Goal: Transaction & Acquisition: Purchase product/service

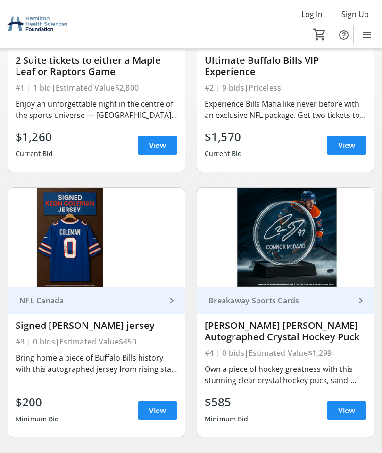
scroll to position [236, 0]
click at [161, 153] on span at bounding box center [158, 145] width 40 height 23
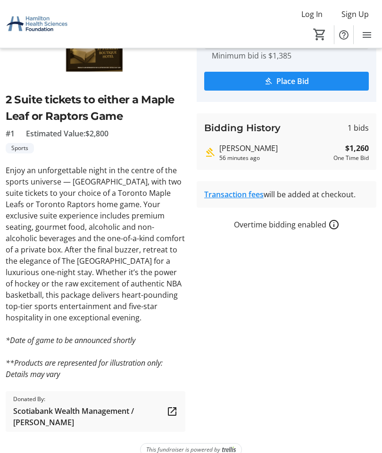
scroll to position [69, 0]
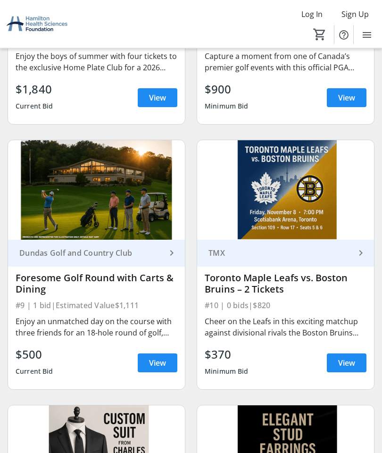
scroll to position [1079, 0]
click at [347, 368] on span "View" at bounding box center [346, 362] width 17 height 11
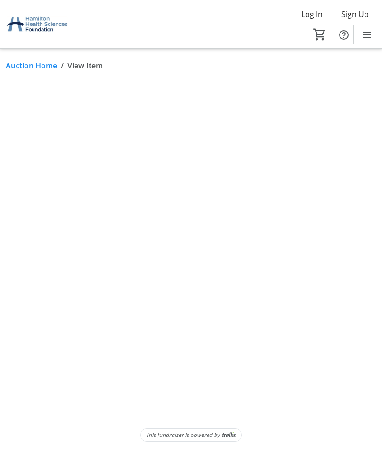
scroll to position [38, 0]
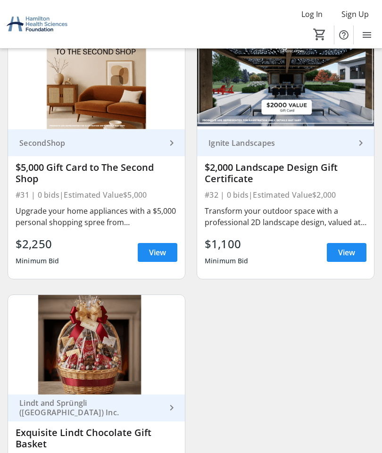
scroll to position [4104, 0]
